Goal: Task Accomplishment & Management: Manage account settings

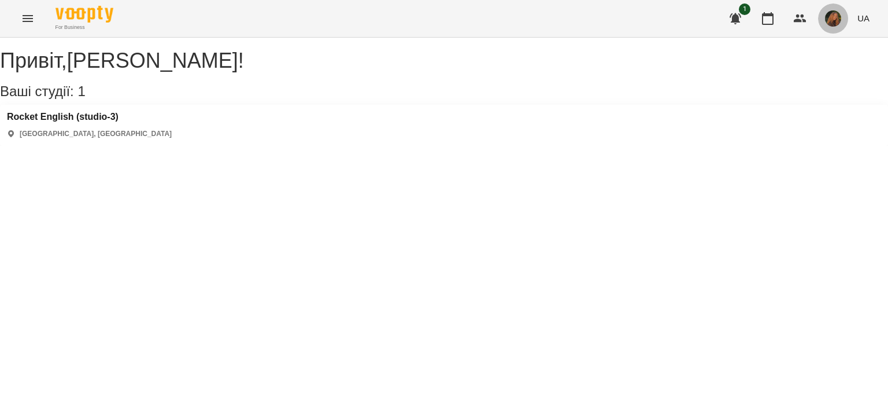
click at [835, 22] on img "button" at bounding box center [833, 18] width 16 height 16
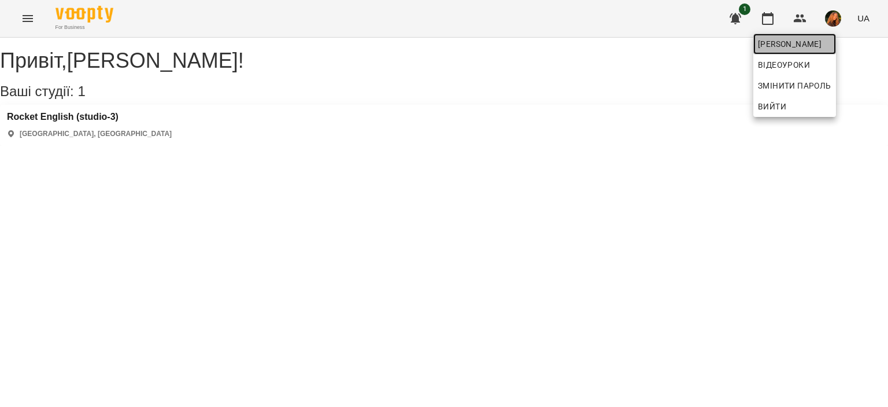
click at [792, 40] on span "[PERSON_NAME]" at bounding box center [794, 44] width 73 height 14
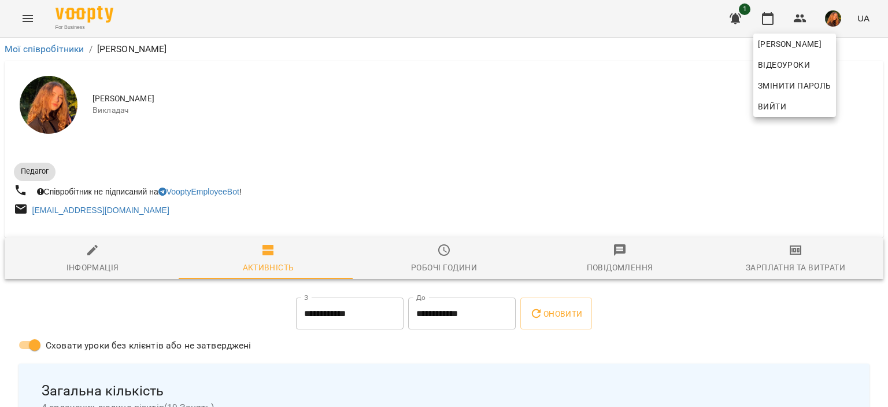
click at [636, 180] on div at bounding box center [444, 203] width 888 height 407
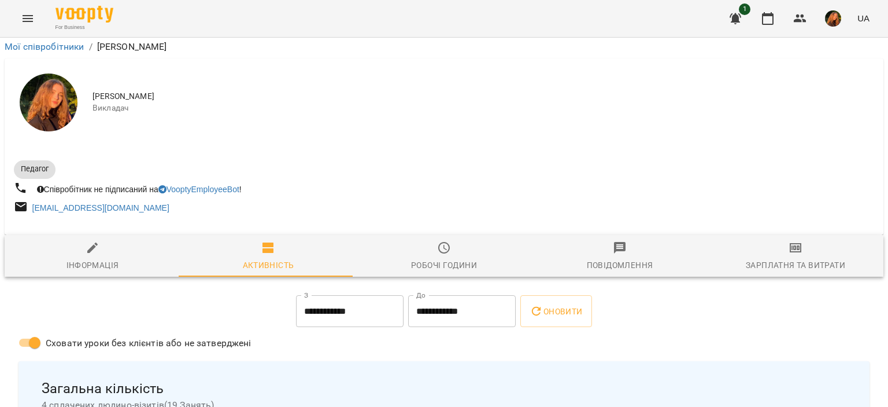
scroll to position [1079, 0]
drag, startPoint x: 248, startPoint y: 221, endPoint x: 23, endPoint y: 215, distance: 225.7
copy link "[DATE] 18:00 [PERSON_NAME] (11 років)"
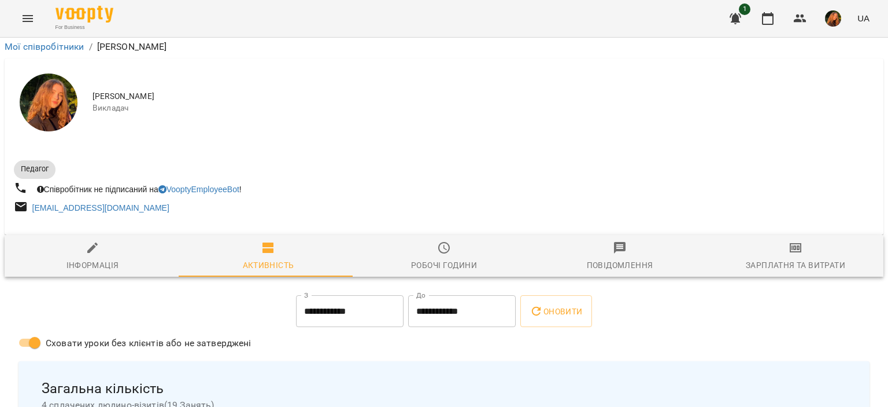
scroll to position [1378, 0]
